Goal: Information Seeking & Learning: Learn about a topic

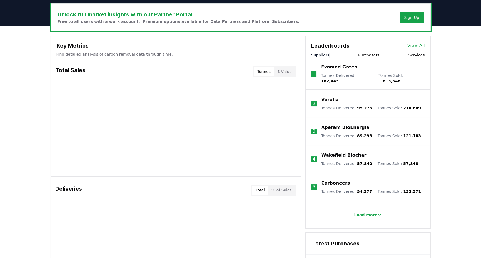
scroll to position [173, 0]
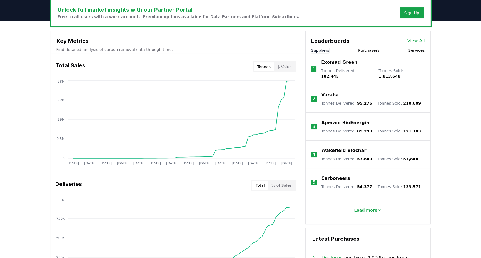
click at [369, 49] on button "Purchasers" at bounding box center [368, 51] width 21 height 6
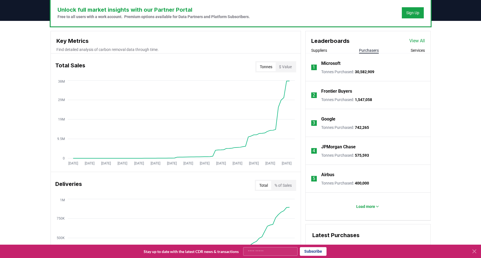
scroll to position [175, 0]
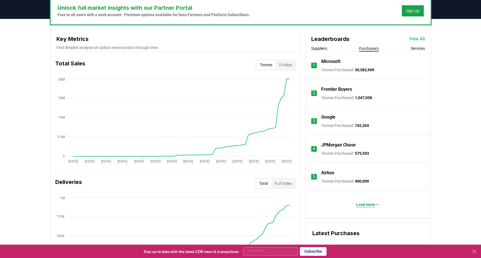
click at [362, 202] on p "Load more" at bounding box center [365, 204] width 19 height 6
click at [334, 59] on p "Microsoft" at bounding box center [330, 61] width 19 height 7
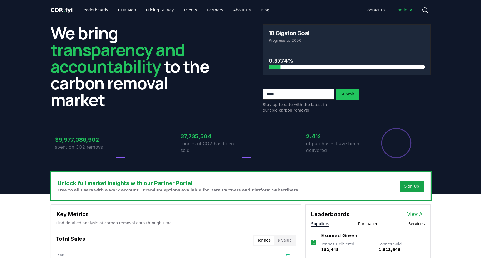
scroll to position [175, 0]
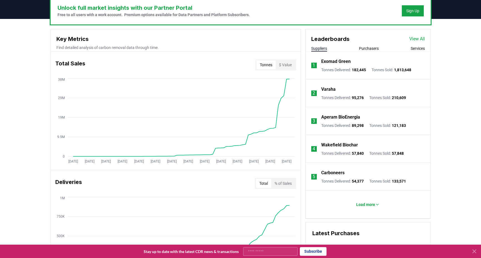
click at [454, 75] on div "Unlock full market insights with our Partner Portal Free to all users with a wo…" at bounding box center [240, 238] width 481 height 439
click at [441, 116] on div "Unlock full market insights with our Partner Portal Free to all users with a wo…" at bounding box center [240, 238] width 481 height 439
click at [426, 70] on li "1 Exomad Green Tonnes Delivered : 182,445 Tonnes Sold : 1,813,648" at bounding box center [368, 65] width 125 height 28
click at [375, 47] on button "Purchasers" at bounding box center [369, 49] width 20 height 6
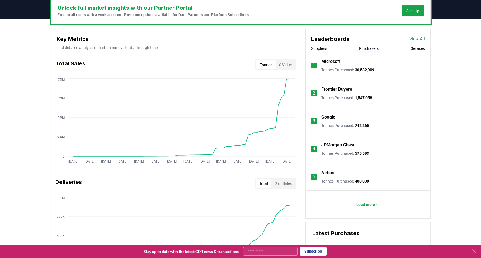
click at [327, 116] on p "Google" at bounding box center [328, 117] width 14 height 7
